Goal: Find specific page/section: Find specific page/section

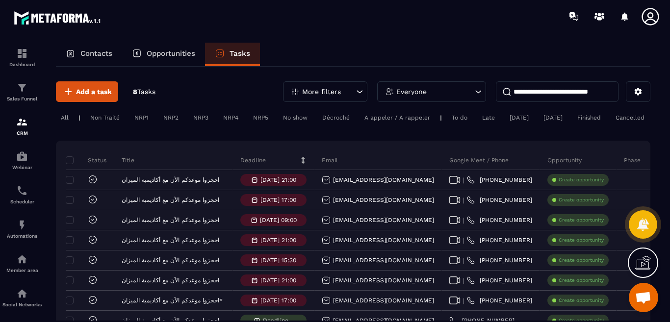
click at [159, 54] on p "Opportunities" at bounding box center [171, 53] width 49 height 9
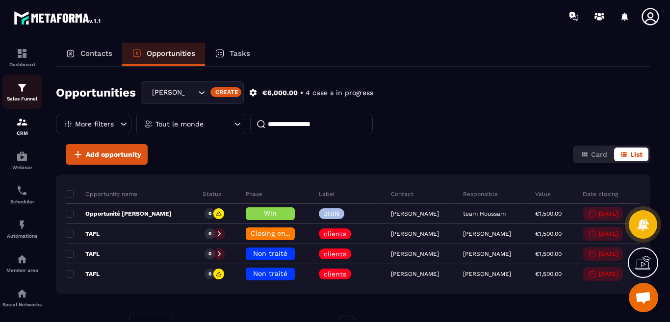
click at [23, 85] on img at bounding box center [22, 88] width 12 height 12
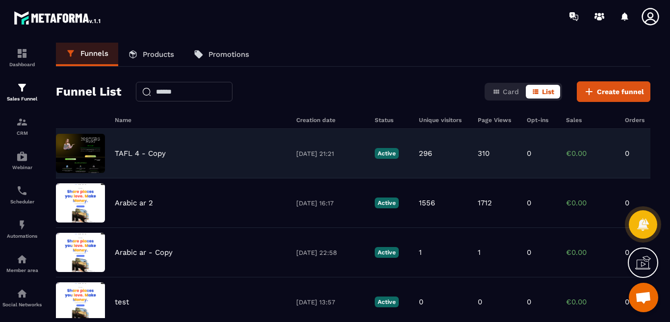
click at [100, 152] on img at bounding box center [80, 153] width 49 height 39
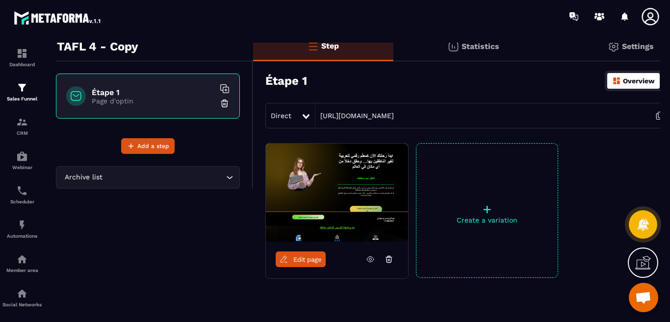
scroll to position [49, 0]
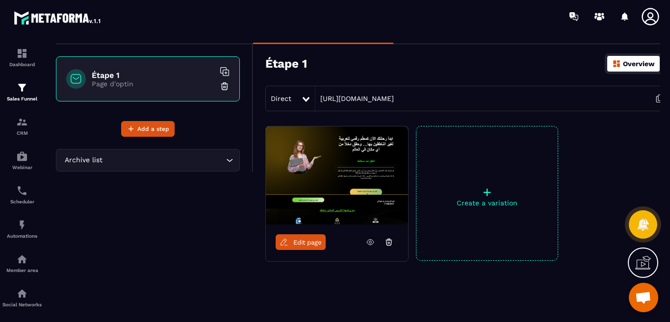
click at [640, 63] on p "Overview" at bounding box center [639, 64] width 32 height 8
click at [630, 67] on p "Overview" at bounding box center [639, 64] width 32 height 8
click at [629, 63] on p "Overview" at bounding box center [639, 64] width 32 height 8
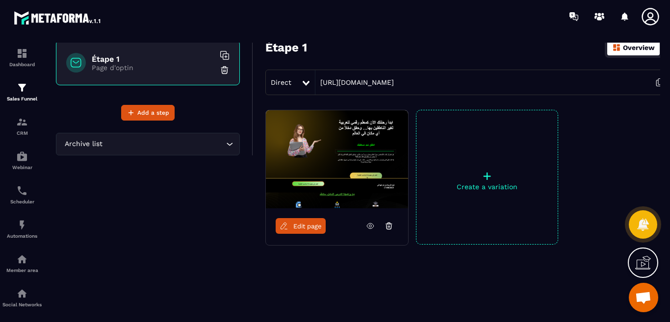
scroll to position [70, 0]
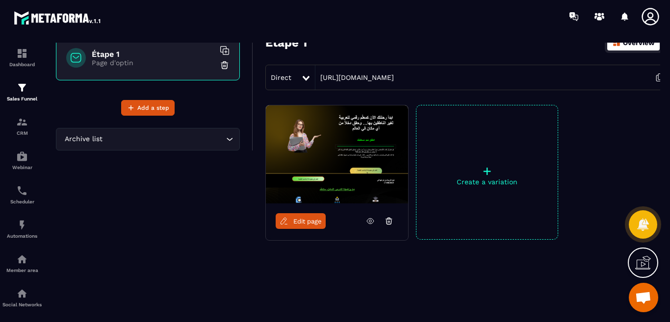
click at [370, 221] on icon at bounding box center [370, 221] width 9 height 9
